Goal: Information Seeking & Learning: Learn about a topic

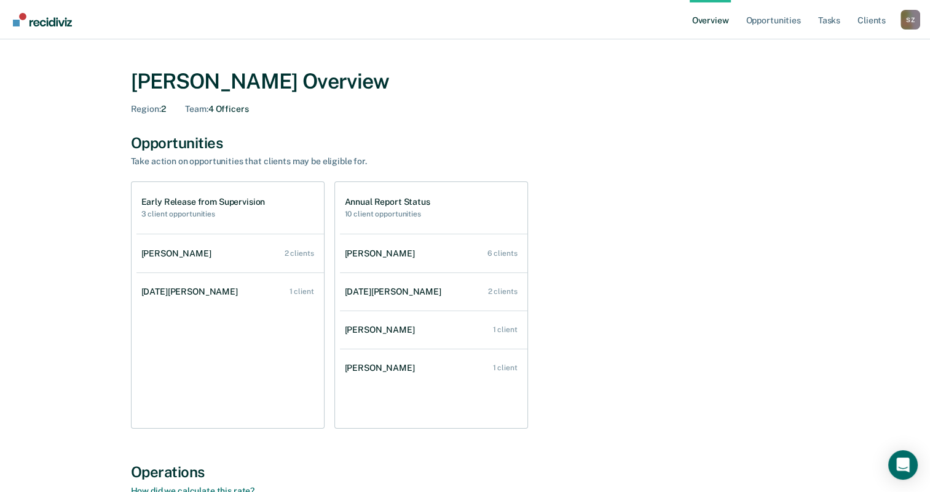
click at [714, 21] on link "Overview" at bounding box center [711, 19] width 42 height 39
click at [770, 21] on link "Opportunities" at bounding box center [773, 19] width 60 height 39
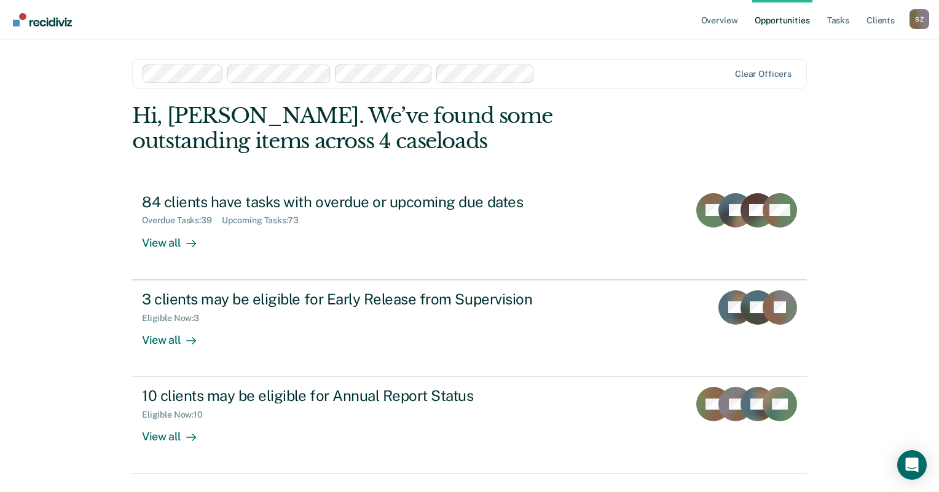
click at [575, 44] on main "Clear officers Hi, [PERSON_NAME]. We’ve found some outstanding items across 4 c…" at bounding box center [469, 250] width 704 height 423
